Goal: Information Seeking & Learning: Check status

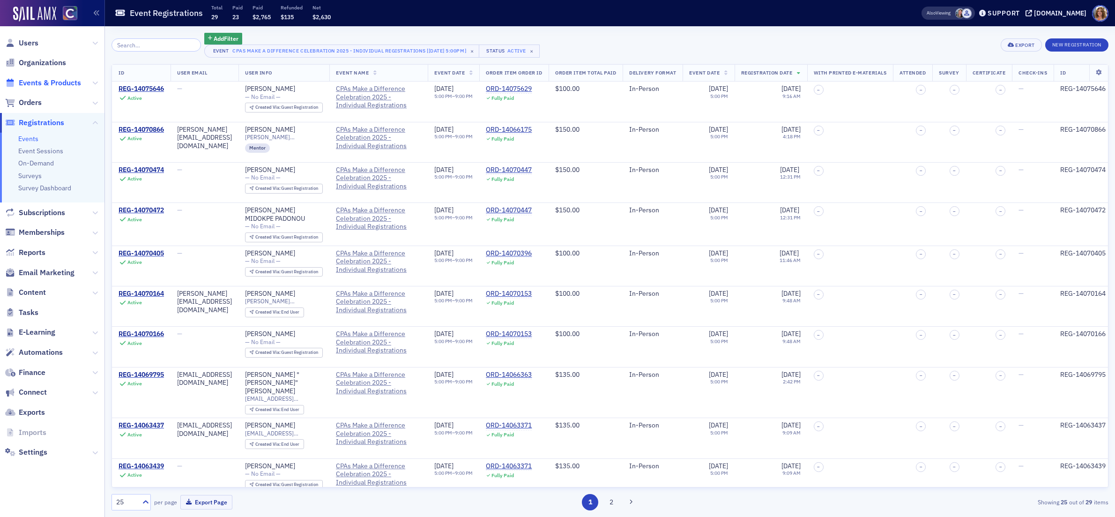
click at [57, 81] on span "Events & Products" at bounding box center [50, 83] width 62 height 10
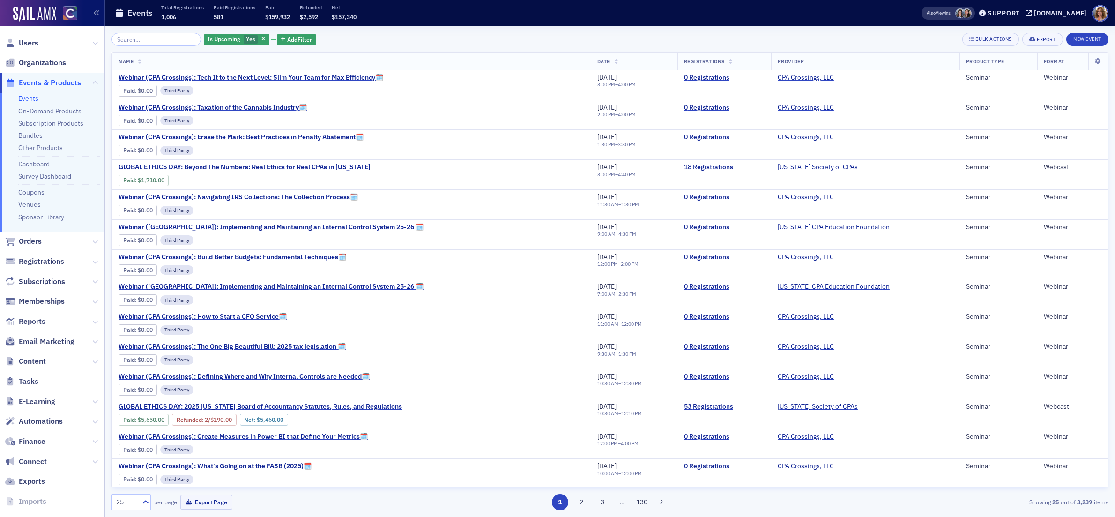
click at [146, 46] on div "Is Upcoming Yes Add Filter Bulk Actions Export New Event Name Date Registration…" at bounding box center [609, 271] width 997 height 477
click at [154, 42] on input "search" at bounding box center [155, 39] width 89 height 13
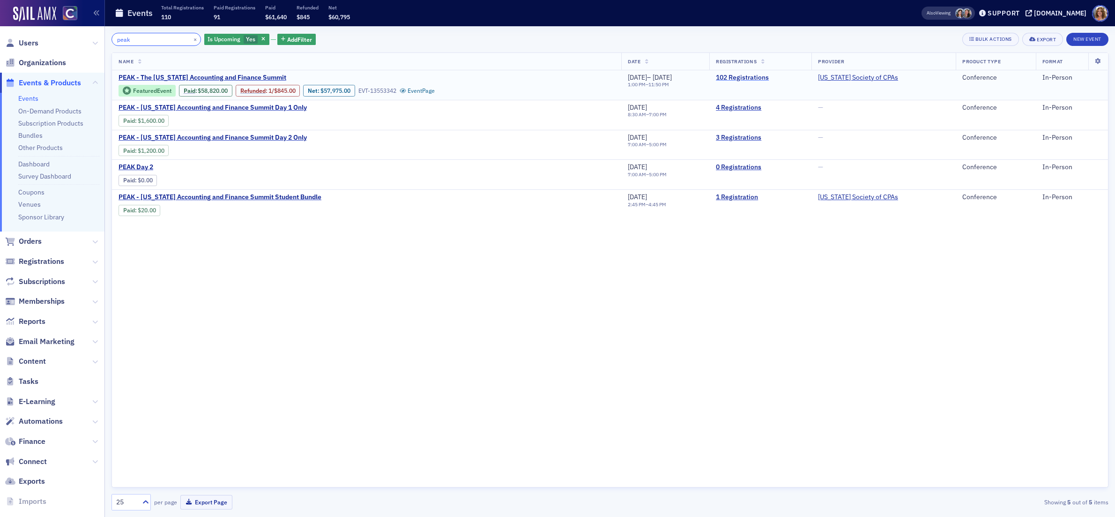
type input "peak"
click at [766, 78] on link "102 Registrations" at bounding box center [760, 78] width 89 height 8
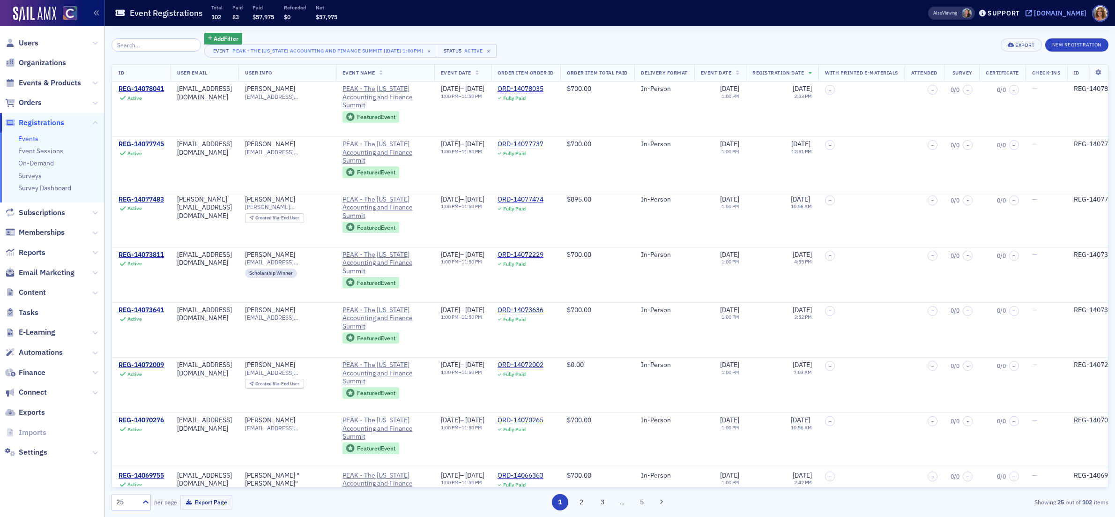
click at [1064, 15] on div "[DOMAIN_NAME]" at bounding box center [1060, 13] width 52 height 8
click at [66, 82] on span "Events & Products" at bounding box center [50, 83] width 62 height 10
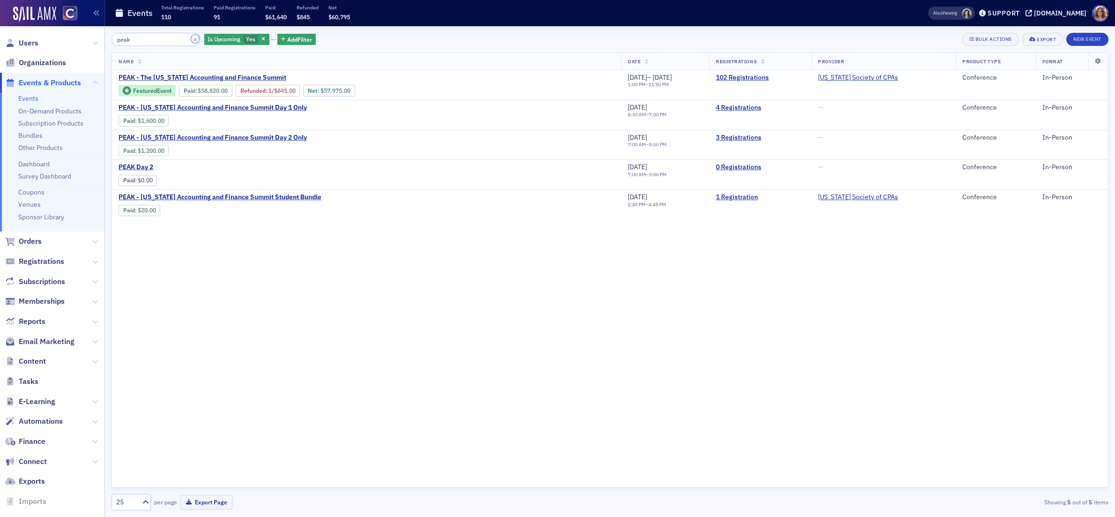
click at [191, 38] on button "×" at bounding box center [195, 39] width 8 height 8
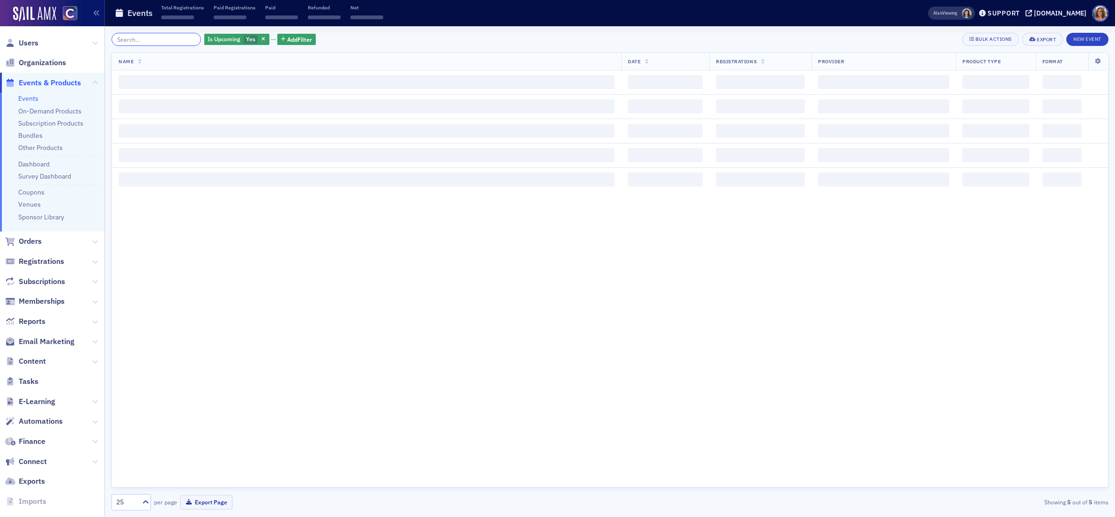
click at [153, 38] on input "search" at bounding box center [155, 39] width 89 height 13
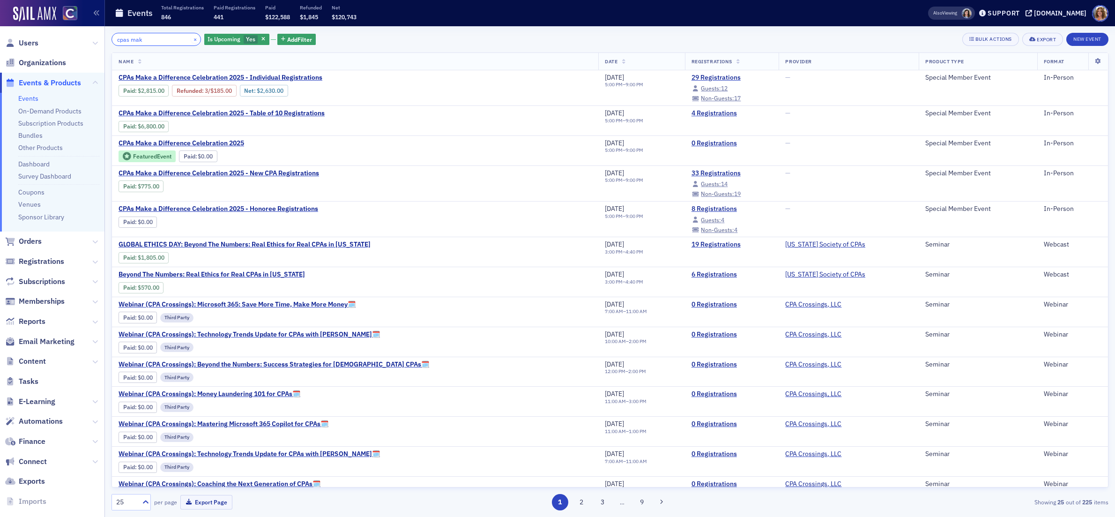
type input "cpas mak"
click at [191, 37] on button "×" at bounding box center [195, 39] width 8 height 8
